Goal: Task Accomplishment & Management: Manage account settings

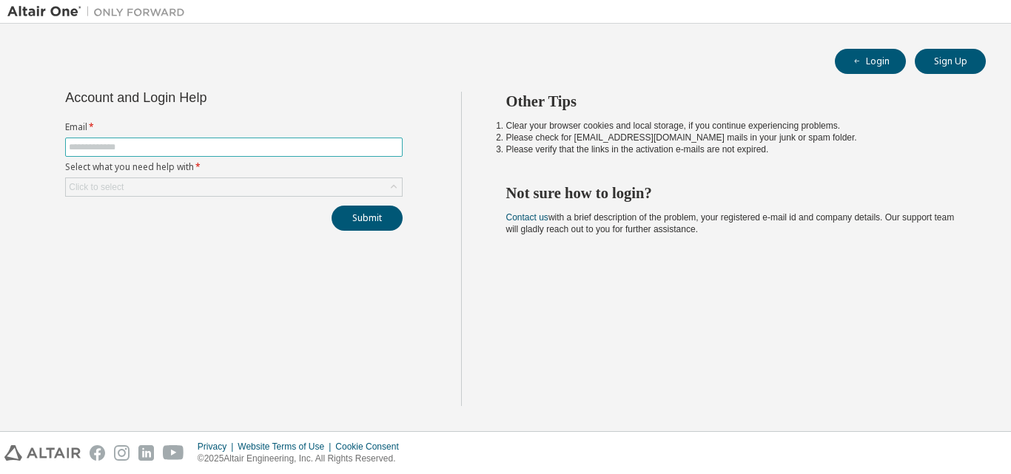
click at [331, 144] on input "text" at bounding box center [234, 147] width 330 height 12
click at [345, 142] on input "text" at bounding box center [234, 147] width 330 height 12
click at [289, 153] on span at bounding box center [233, 147] width 337 height 19
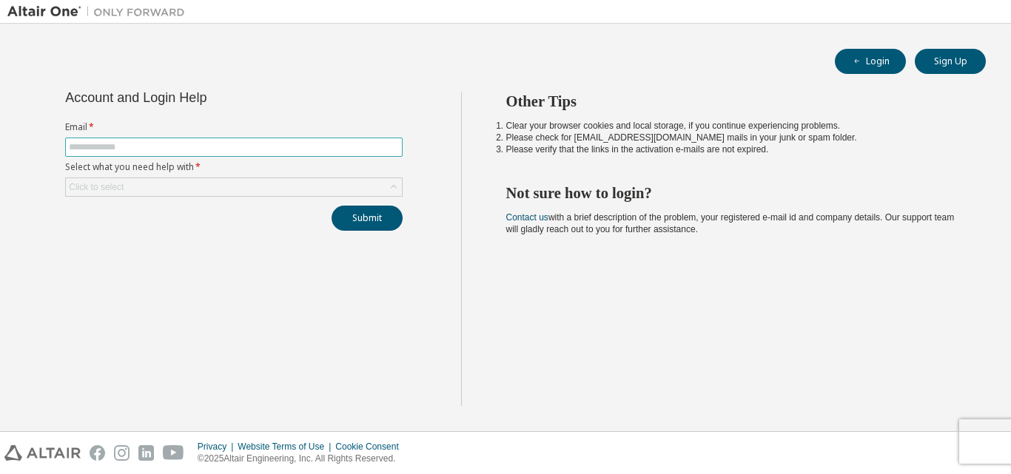
click at [276, 144] on input "text" at bounding box center [234, 147] width 330 height 12
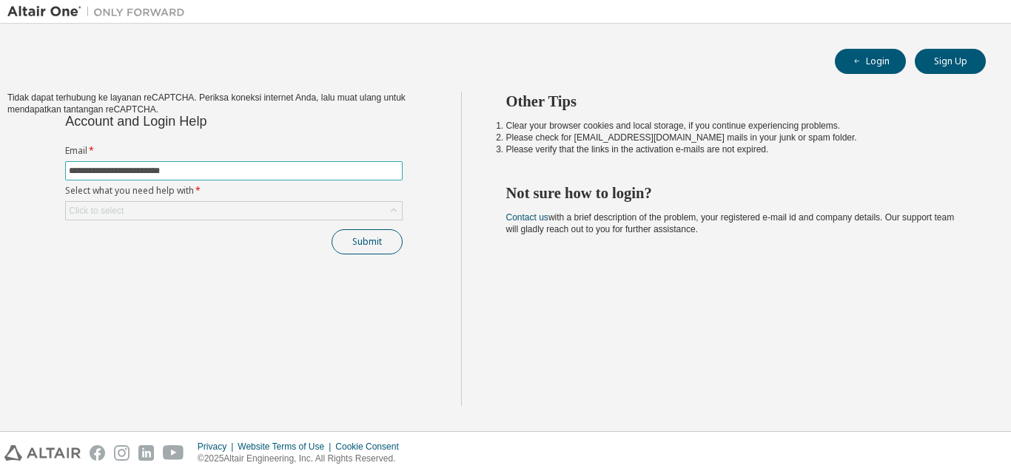
type input "**********"
click at [376, 243] on button "Submit" at bounding box center [366, 241] width 71 height 25
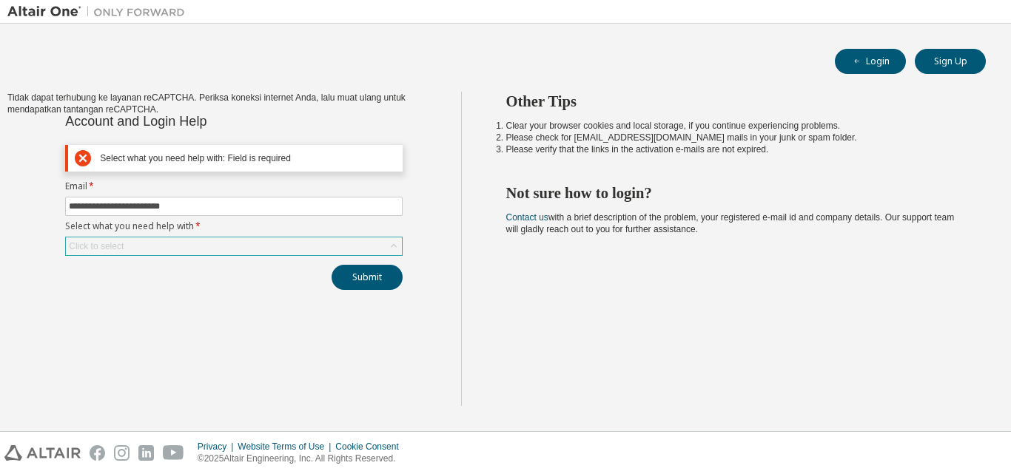
click at [391, 249] on icon at bounding box center [393, 246] width 15 height 15
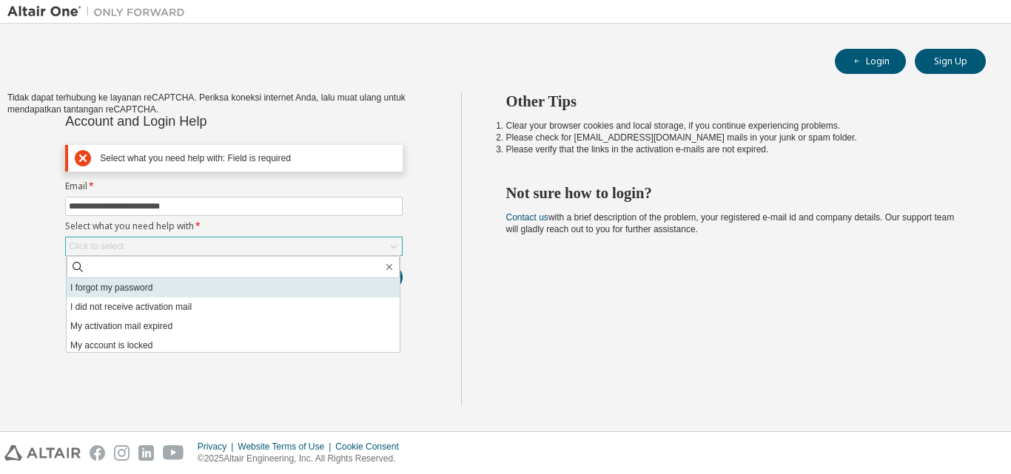
click at [281, 289] on li "I forgot my password" at bounding box center [233, 287] width 333 height 19
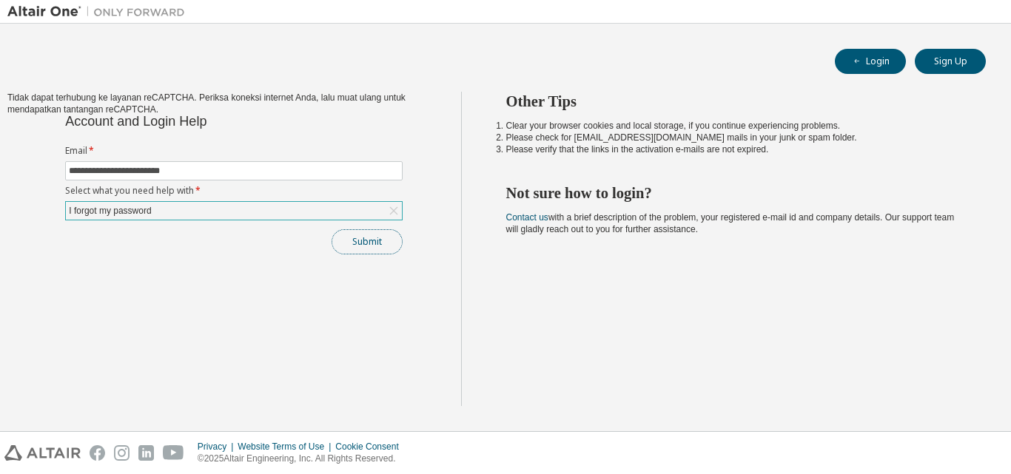
click at [388, 235] on button "Submit" at bounding box center [366, 241] width 71 height 25
click at [625, 49] on div "Login Sign Up" at bounding box center [505, 61] width 960 height 25
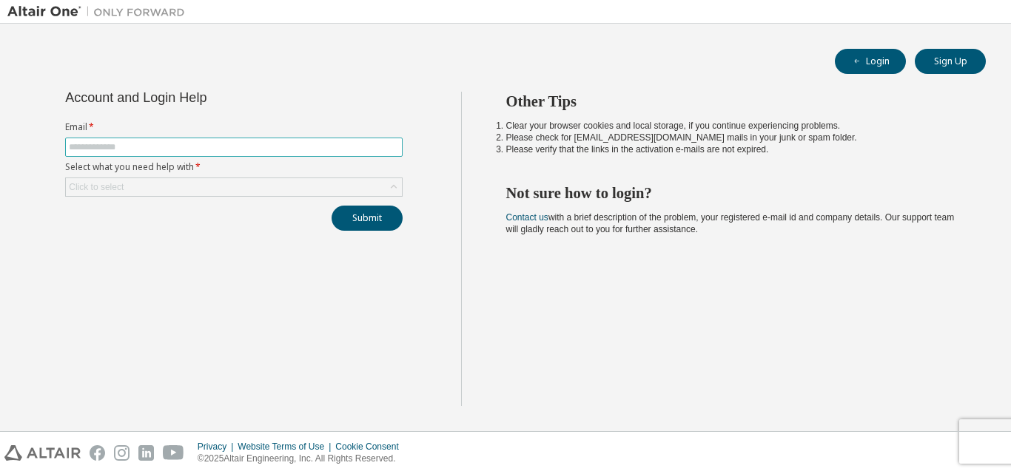
click at [224, 140] on span at bounding box center [233, 147] width 337 height 19
click at [246, 150] on input "text" at bounding box center [234, 147] width 330 height 12
type input "**********"
click at [115, 180] on div "Click to select" at bounding box center [96, 187] width 59 height 16
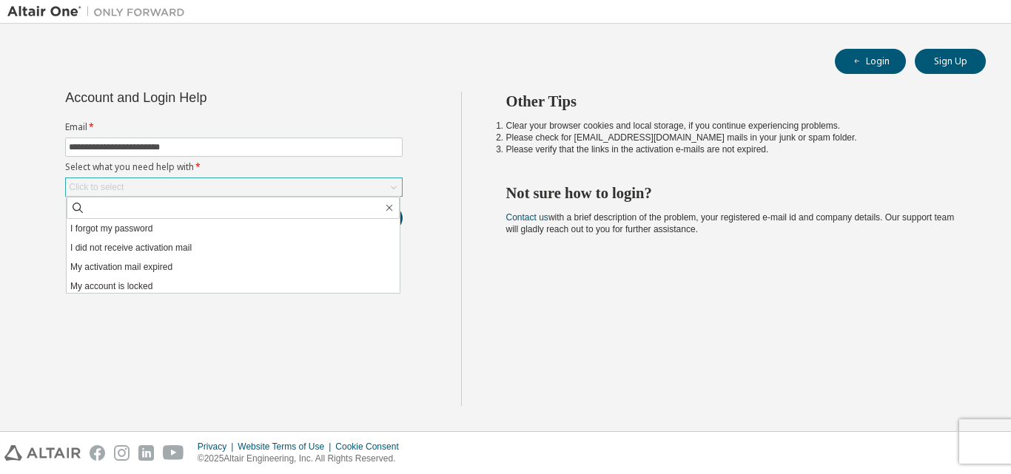
click at [112, 183] on div "Click to select" at bounding box center [96, 187] width 55 height 12
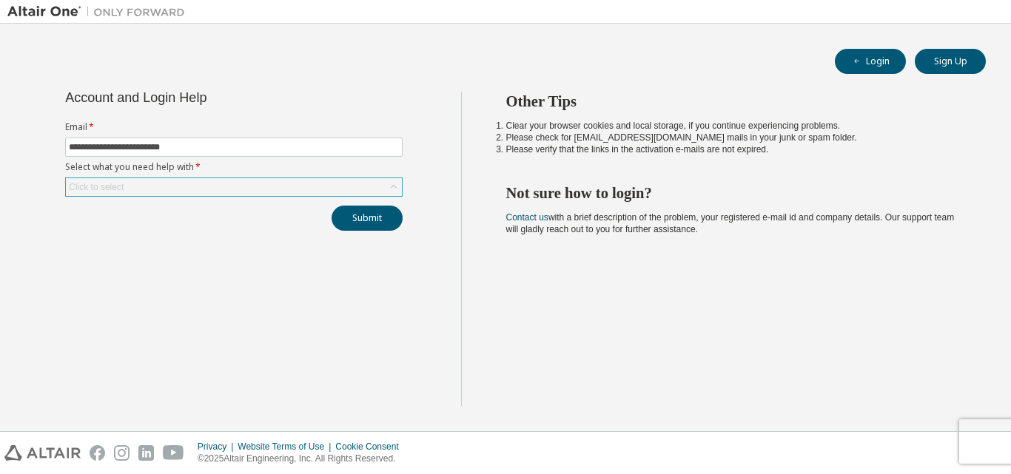
click at [112, 183] on div "Click to select" at bounding box center [96, 187] width 55 height 12
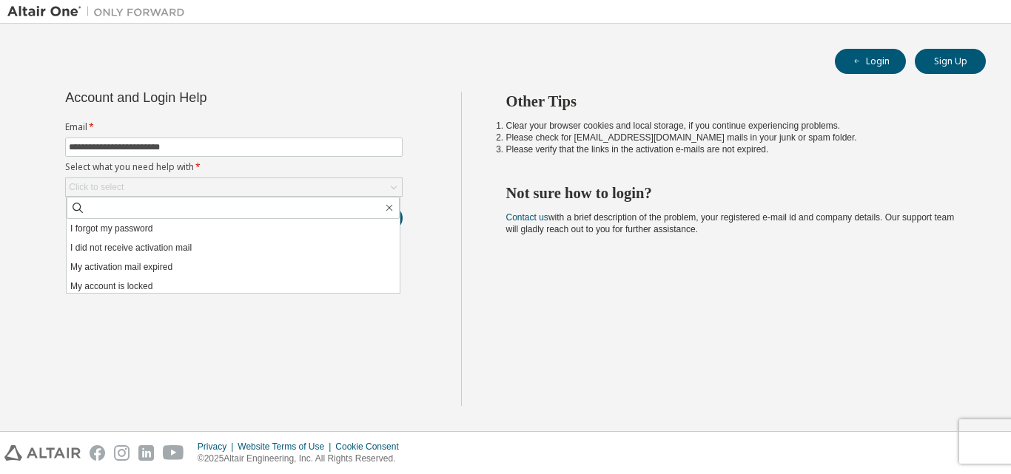
click at [229, 223] on li "I forgot my password" at bounding box center [233, 228] width 333 height 19
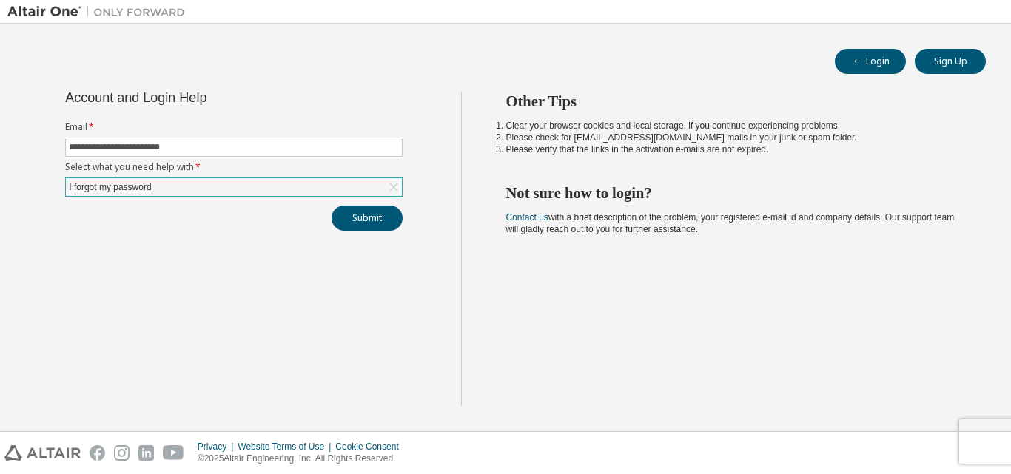
click at [399, 189] on icon at bounding box center [393, 187] width 15 height 15
click at [439, 161] on div "**********" at bounding box center [234, 249] width 454 height 314
click at [387, 190] on icon at bounding box center [393, 187] width 15 height 15
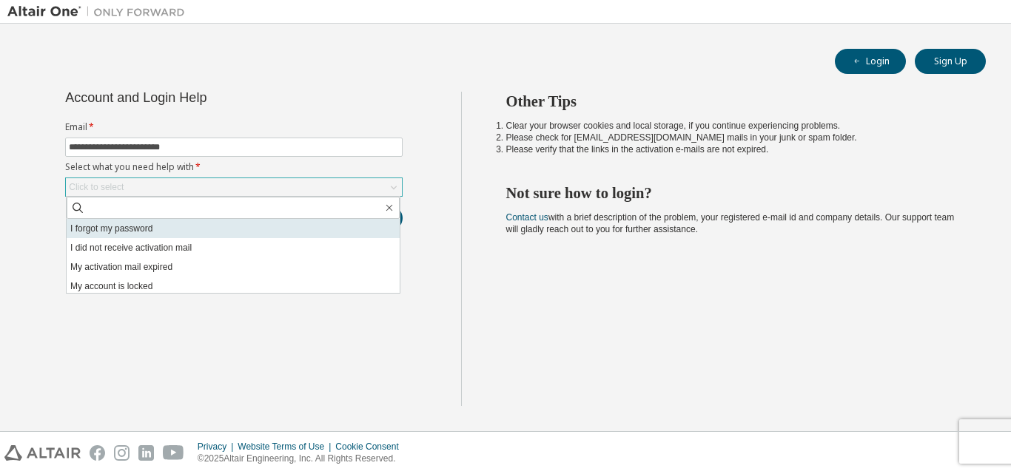
click at [300, 226] on li "I forgot my password" at bounding box center [233, 228] width 333 height 19
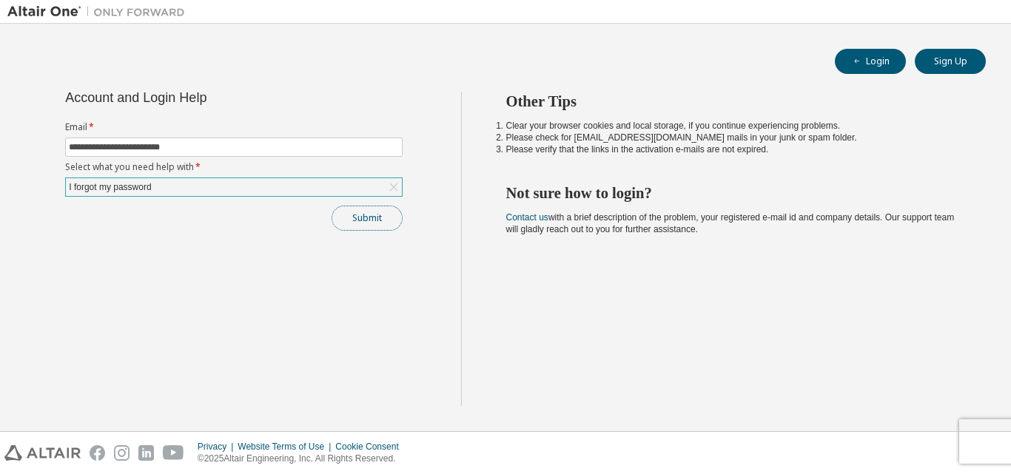
click at [372, 212] on button "Submit" at bounding box center [366, 218] width 71 height 25
click at [365, 218] on button "Submit" at bounding box center [366, 218] width 71 height 25
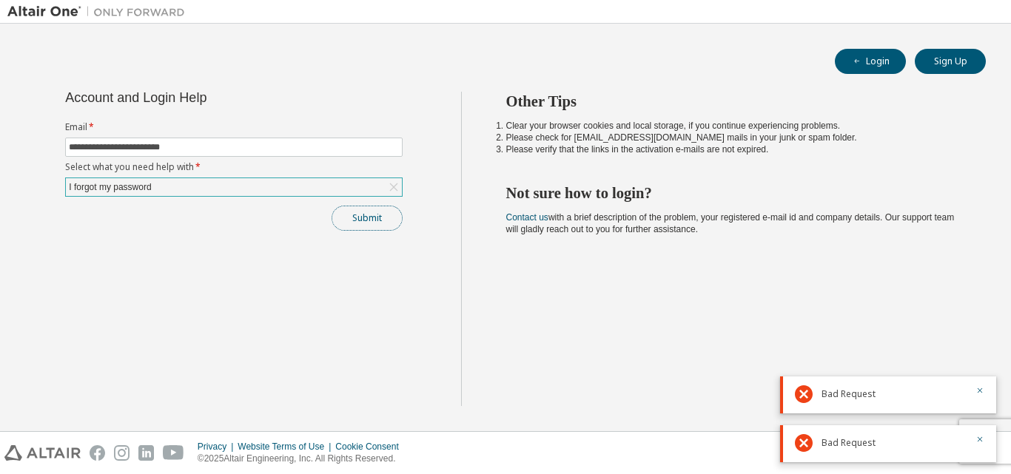
click at [361, 221] on button "Submit" at bounding box center [366, 218] width 71 height 25
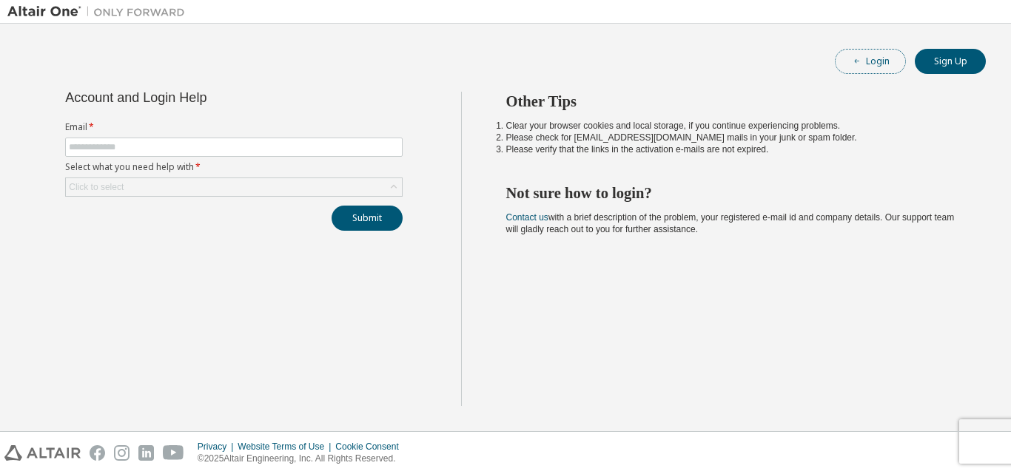
click at [858, 70] on button "Login" at bounding box center [870, 61] width 71 height 25
click at [249, 149] on input "text" at bounding box center [234, 147] width 330 height 12
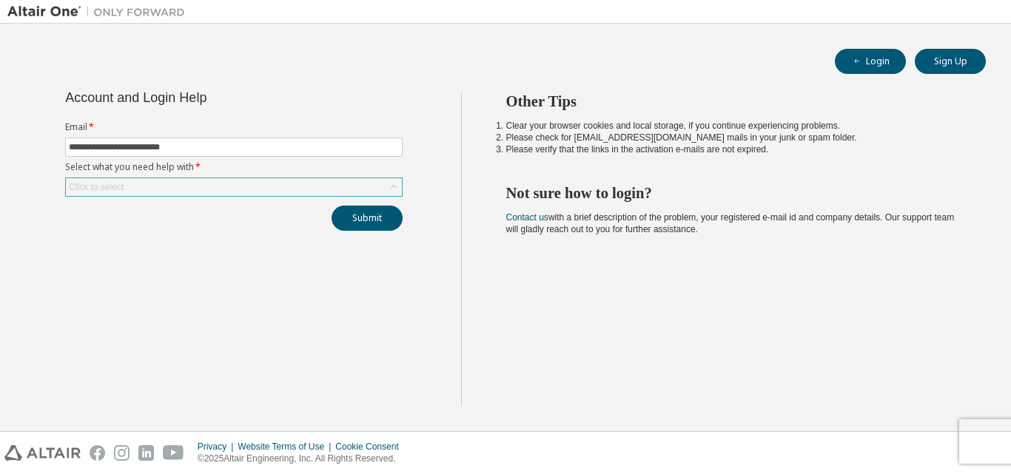
click at [388, 186] on icon at bounding box center [393, 187] width 15 height 15
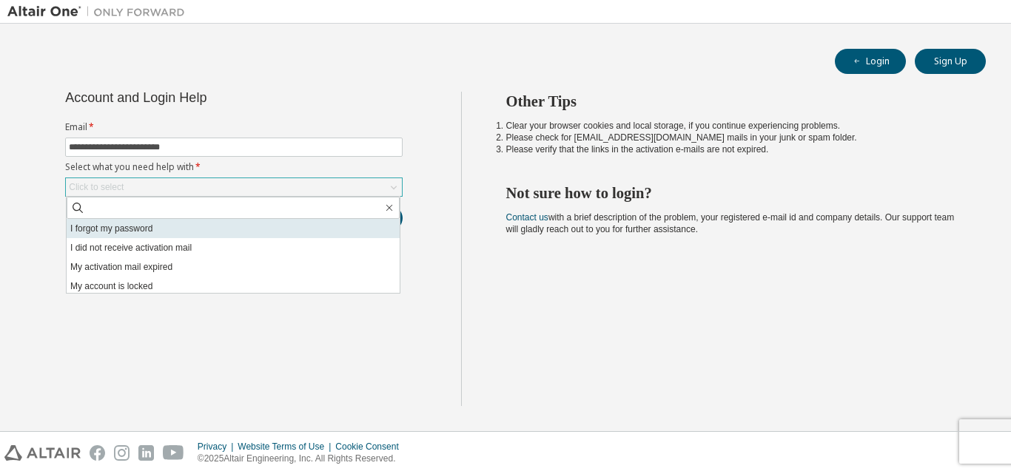
click at [232, 231] on li "I forgot my password" at bounding box center [233, 228] width 333 height 19
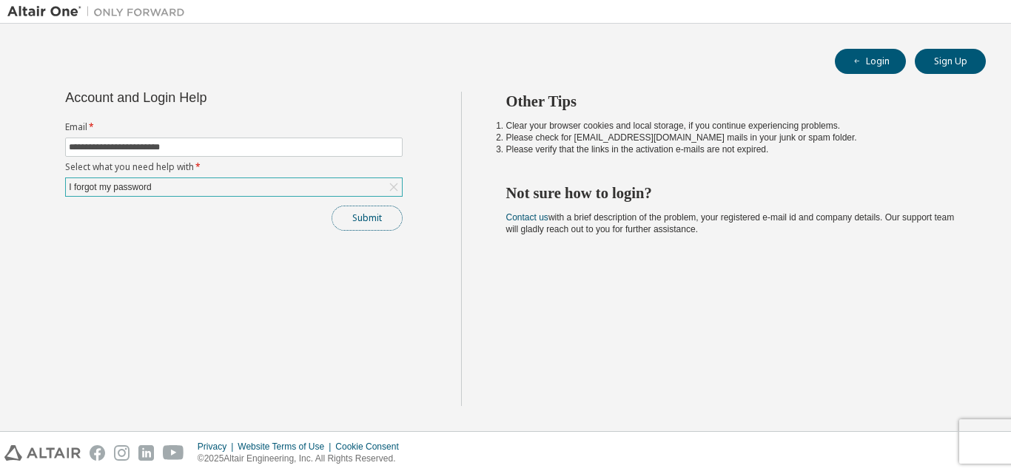
click at [383, 226] on button "Submit" at bounding box center [366, 218] width 71 height 25
click at [377, 230] on button "Submit" at bounding box center [366, 218] width 71 height 25
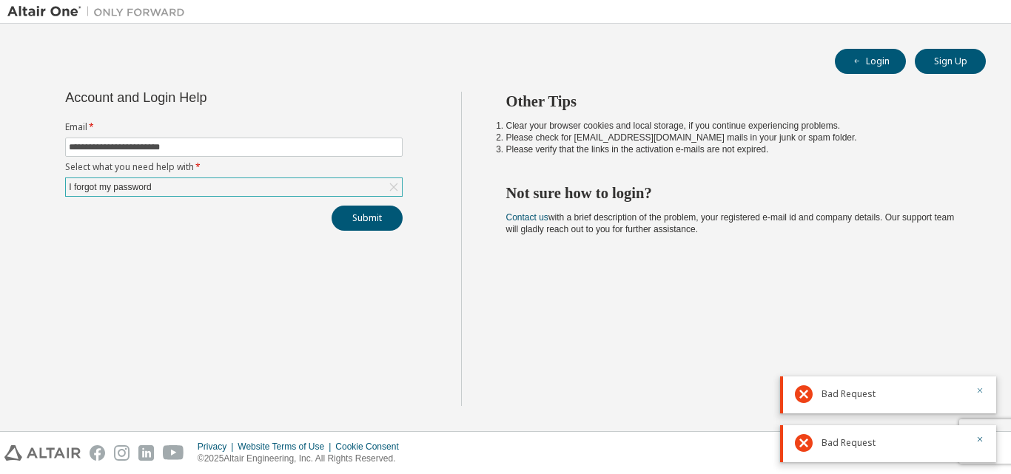
click at [975, 438] on icon "button" at bounding box center [979, 439] width 9 height 9
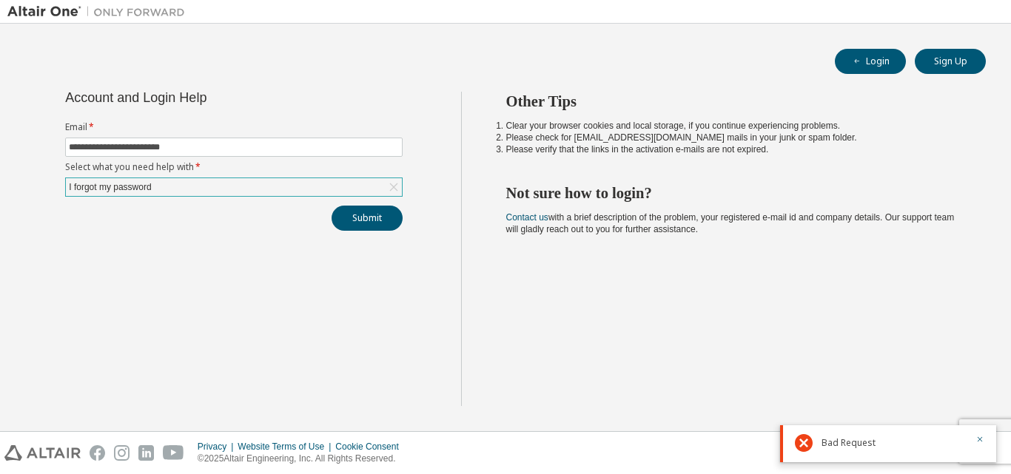
click at [750, 272] on div "Other Tips Clear your browser cookies and local storage, if you continue experi…" at bounding box center [732, 249] width 543 height 314
click at [363, 225] on button "Submit" at bounding box center [366, 218] width 71 height 25
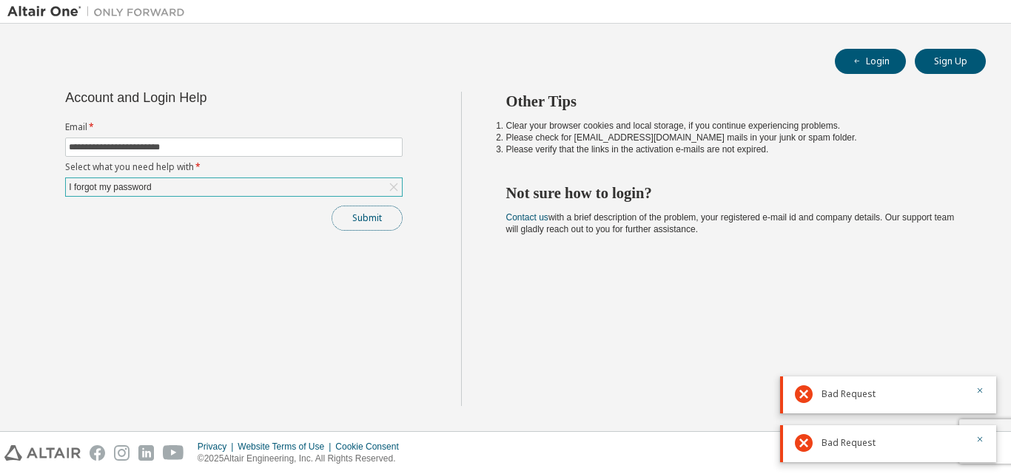
click at [369, 224] on button "Submit" at bounding box center [366, 218] width 71 height 25
click at [369, 224] on div "Submit" at bounding box center [233, 218] width 337 height 25
click at [369, 224] on button "Submit" at bounding box center [366, 218] width 71 height 25
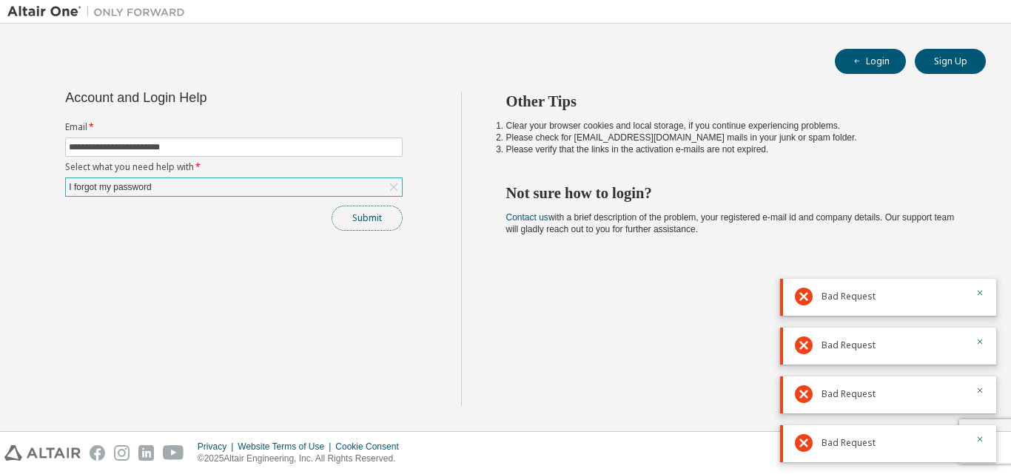
click at [366, 223] on button "Submit" at bounding box center [366, 218] width 71 height 25
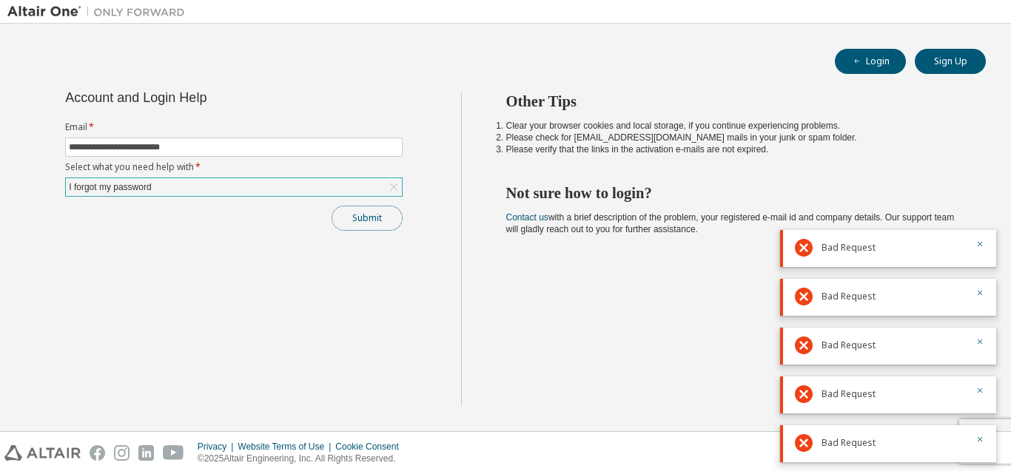
click at [381, 223] on button "Submit" at bounding box center [366, 218] width 71 height 25
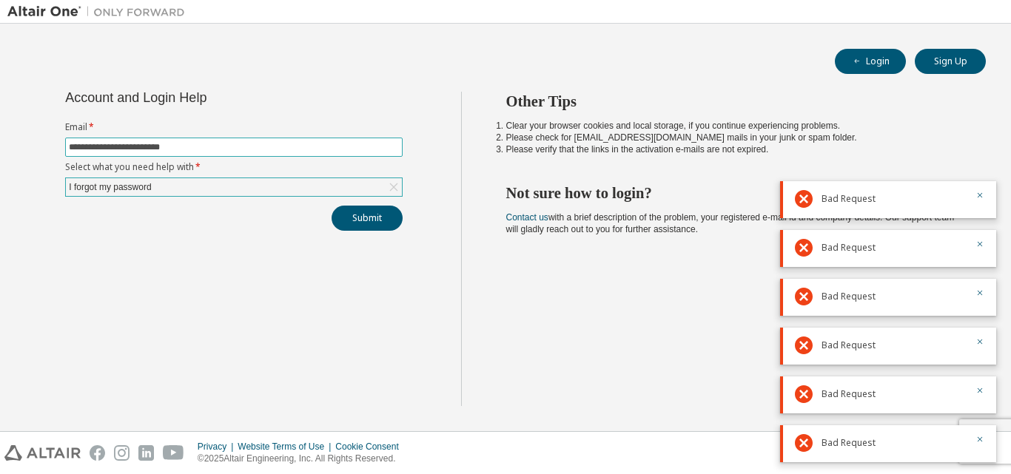
click at [142, 148] on input "**********" at bounding box center [234, 147] width 330 height 12
click at [281, 146] on input "**********" at bounding box center [234, 147] width 330 height 12
type input "**********"
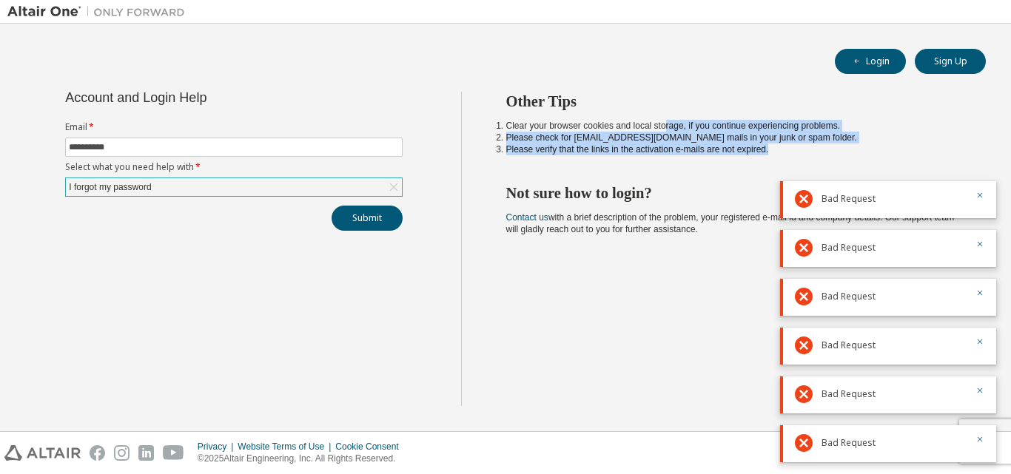
drag, startPoint x: 775, startPoint y: 151, endPoint x: 517, endPoint y: 115, distance: 260.8
click at [517, 115] on div "Other Tips Clear your browser cookies and local storage, if you continue experi…" at bounding box center [732, 249] width 543 height 314
click at [754, 139] on li "Please check for [EMAIL_ADDRESS][DOMAIN_NAME] mails in your junk or spam folder." at bounding box center [733, 138] width 454 height 12
click at [705, 189] on h2 "Not sure how to login?" at bounding box center [733, 192] width 454 height 19
click at [223, 250] on div "**********" at bounding box center [234, 249] width 454 height 314
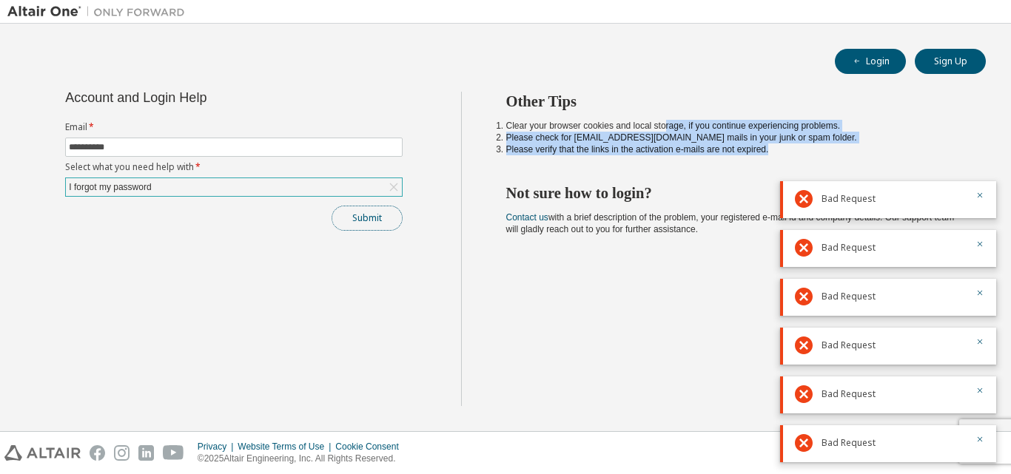
click at [361, 212] on button "Submit" at bounding box center [366, 218] width 71 height 25
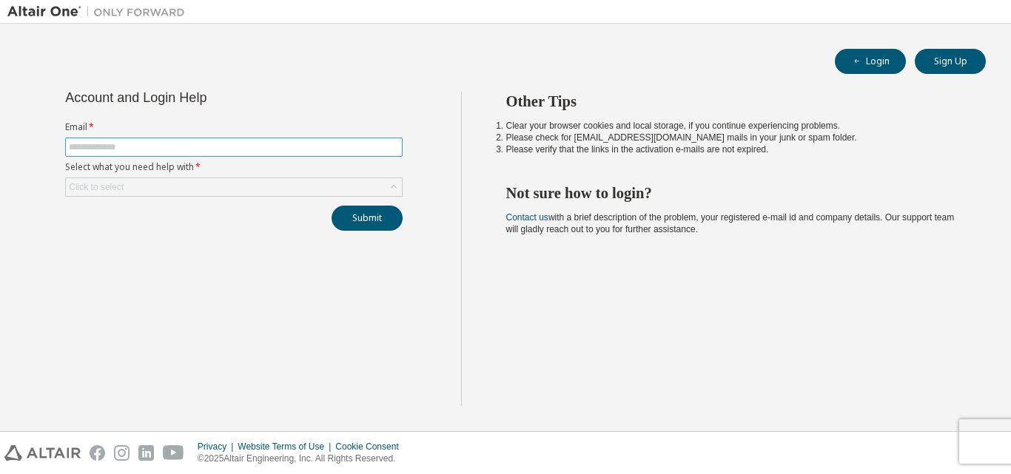
click at [343, 140] on span at bounding box center [233, 147] width 337 height 19
click at [304, 145] on input "text" at bounding box center [234, 147] width 330 height 12
type input "**********"
click at [383, 187] on div "Click to select" at bounding box center [234, 187] width 336 height 18
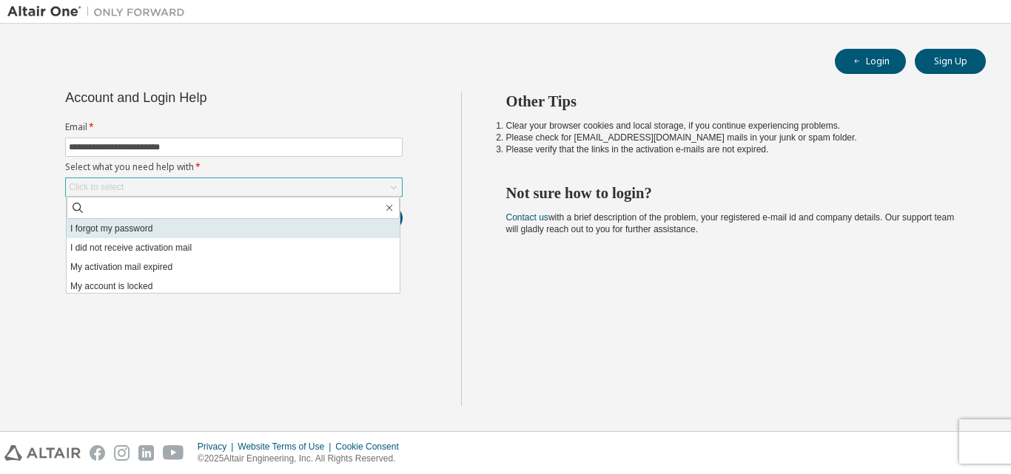
click at [306, 231] on li "I forgot my password" at bounding box center [233, 228] width 333 height 19
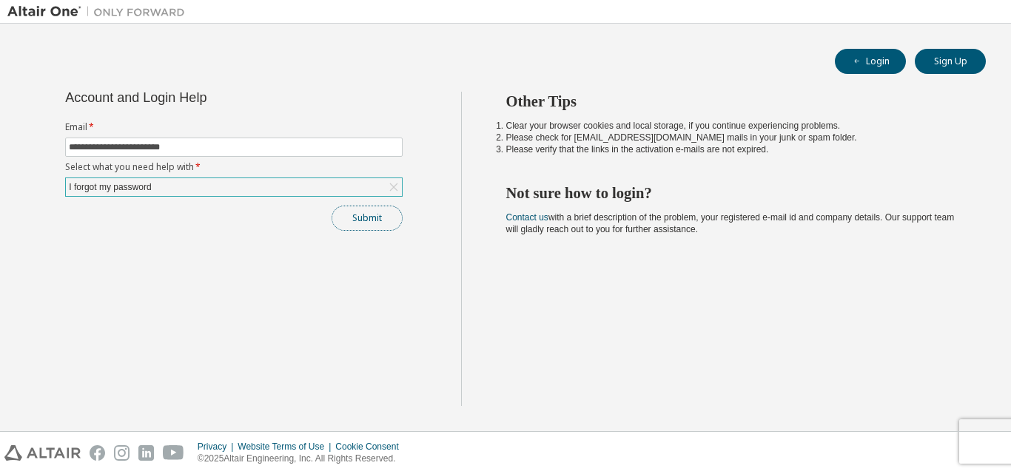
click at [376, 217] on button "Submit" at bounding box center [366, 218] width 71 height 25
